Goal: Task Accomplishment & Management: Use online tool/utility

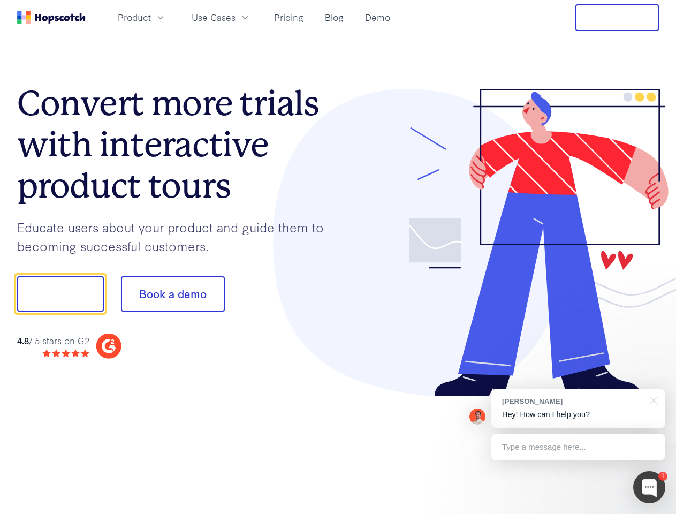
click at [338, 257] on div at bounding box center [498, 243] width 321 height 308
click at [151, 17] on span "Product" at bounding box center [134, 17] width 33 height 13
click at [235, 17] on span "Use Cases" at bounding box center [214, 17] width 44 height 13
click at [617, 18] on button "Free Trial" at bounding box center [616, 17] width 83 height 27
click at [60, 294] on button "Show me!" at bounding box center [60, 293] width 87 height 35
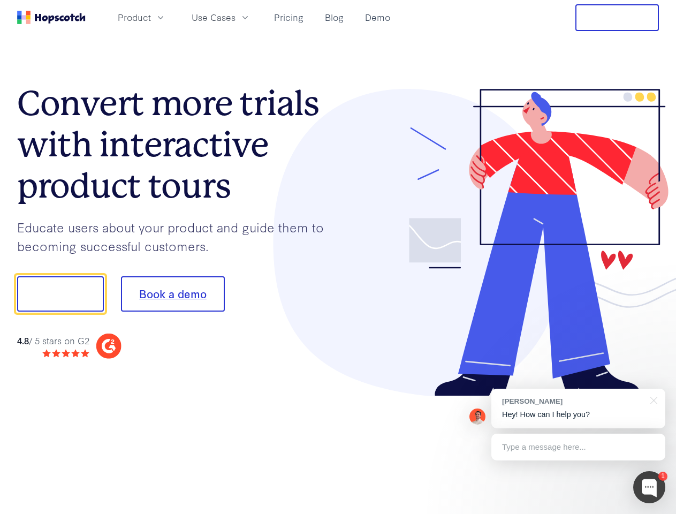
click at [172, 294] on button "Book a demo" at bounding box center [173, 293] width 104 height 35
click at [649, 487] on div at bounding box center [649, 487] width 32 height 32
click at [578, 408] on div "[PERSON_NAME] Hey! How can I help you?" at bounding box center [578, 408] width 174 height 40
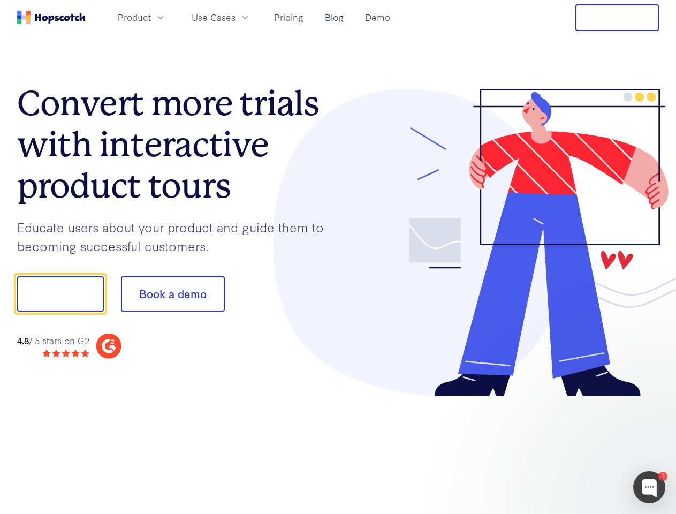
click at [652, 399] on div at bounding box center [564, 363] width 201 height 213
click at [578, 447] on div at bounding box center [564, 363] width 201 height 213
